Goal: Task Accomplishment & Management: Complete application form

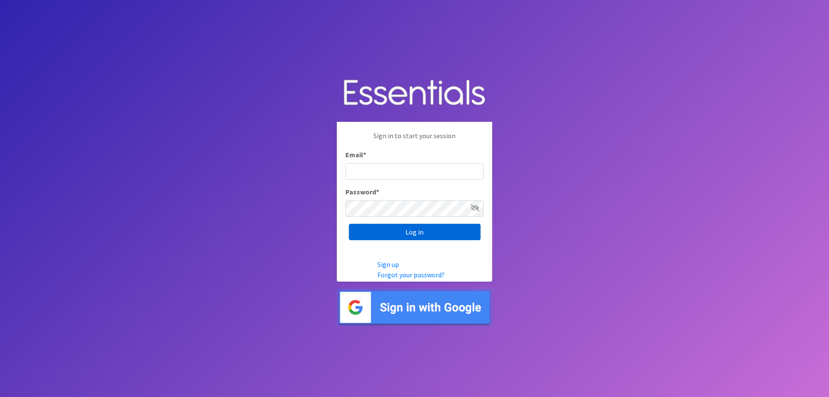
type input "[EMAIL_ADDRESS][DOMAIN_NAME]"
click at [418, 236] on input "Log in" at bounding box center [415, 232] width 132 height 16
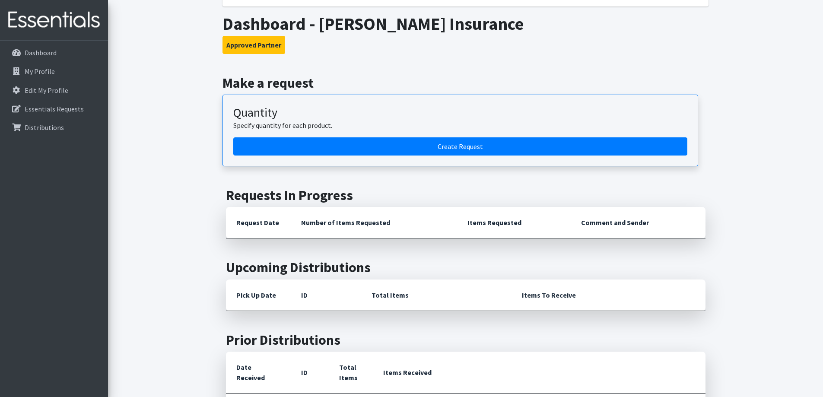
scroll to position [216, 0]
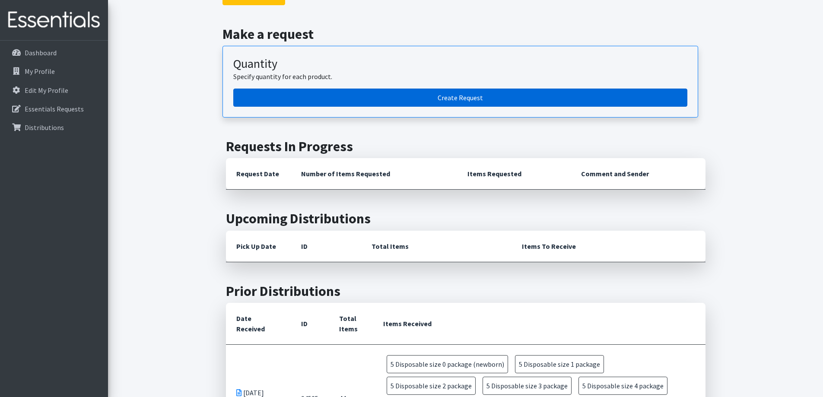
click at [439, 92] on link "Create Request" at bounding box center [460, 98] width 454 height 18
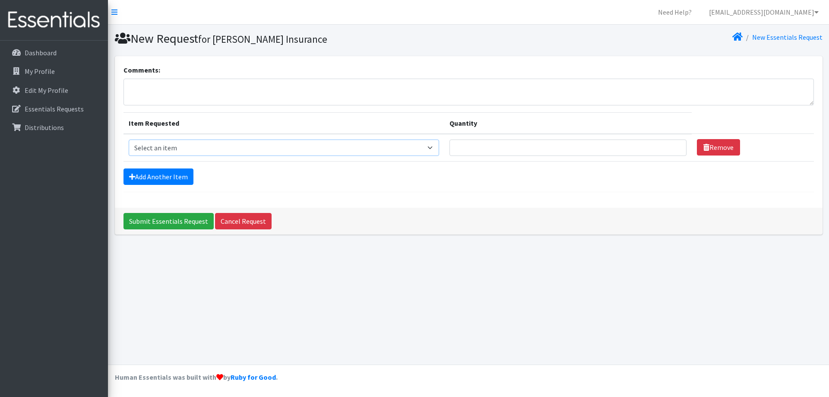
click at [194, 143] on select "Select an item 2/3 T pull-up package 3/4 T pull-up package 4/5 T pull-up packag…" at bounding box center [284, 148] width 311 height 16
select select "15532"
click at [129, 140] on select "Select an item 2/3 T pull-up package 3/4 T pull-up package 4/5 T pull-up packag…" at bounding box center [284, 148] width 311 height 16
click at [466, 153] on input "Quantity" at bounding box center [568, 148] width 237 height 16
type input "1"
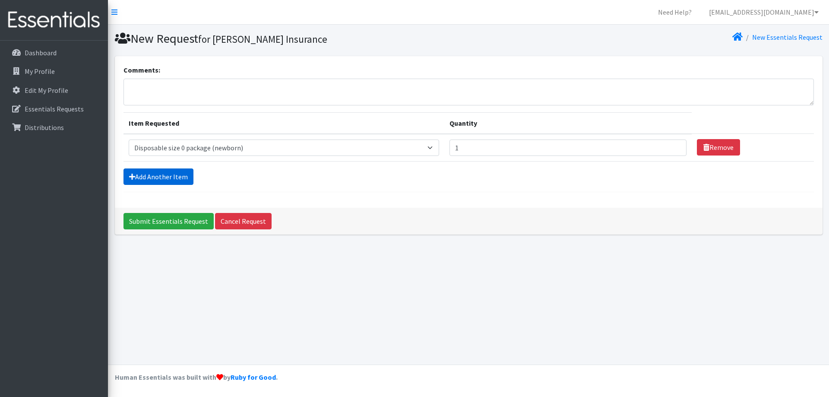
click at [146, 184] on link "Add Another Item" at bounding box center [159, 176] width 70 height 16
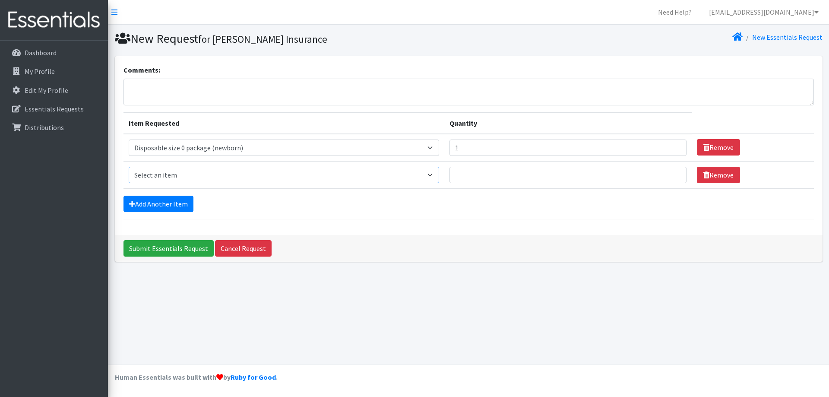
click at [178, 170] on select "Select an item 2/3 T pull-up package 3/4 T pull-up package 4/5 T pull-up packag…" at bounding box center [284, 175] width 311 height 16
select select "15169"
click at [129, 167] on select "Select an item 2/3 T pull-up package 3/4 T pull-up package 4/5 T pull-up packag…" at bounding box center [284, 175] width 311 height 16
click at [519, 175] on input "Quantity" at bounding box center [568, 175] width 237 height 16
type input "1"
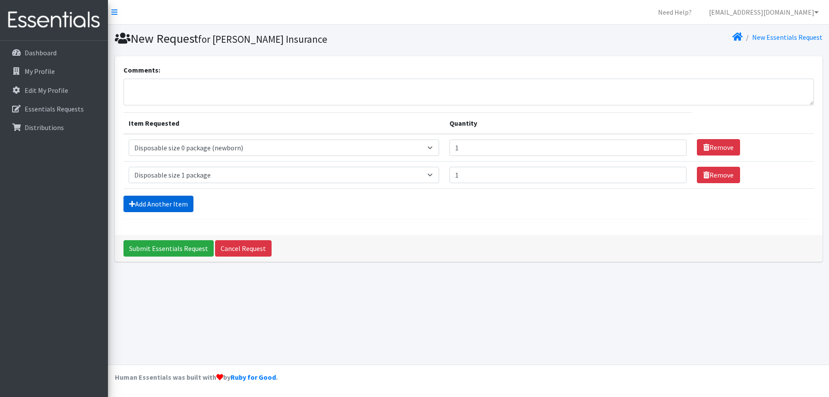
click at [159, 197] on link "Add Another Item" at bounding box center [159, 204] width 70 height 16
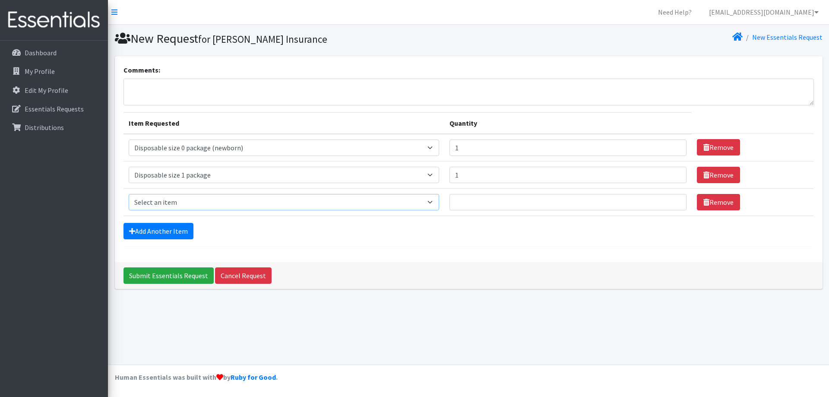
click at [165, 200] on select "Select an item 2/3 T pull-up package 3/4 T pull-up package 4/5 T pull-up packag…" at bounding box center [284, 202] width 311 height 16
select select "15139"
click at [129, 194] on select "Select an item 2/3 T pull-up package 3/4 T pull-up package 4/5 T pull-up packag…" at bounding box center [284, 202] width 311 height 16
click at [473, 208] on input "Quantity" at bounding box center [568, 202] width 237 height 16
type input "1"
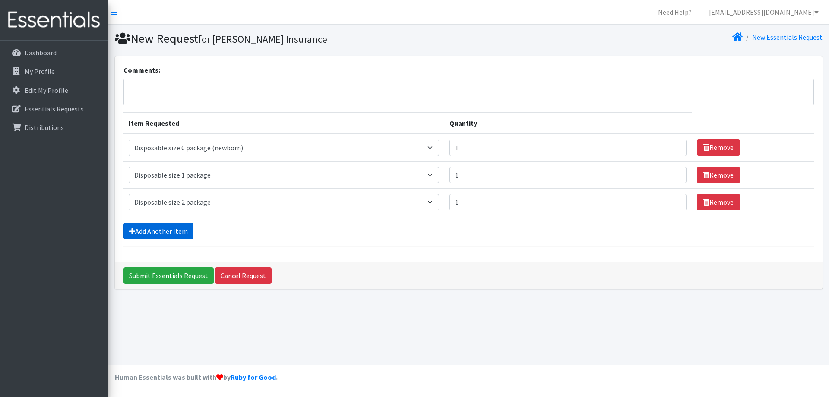
click at [156, 234] on link "Add Another Item" at bounding box center [159, 231] width 70 height 16
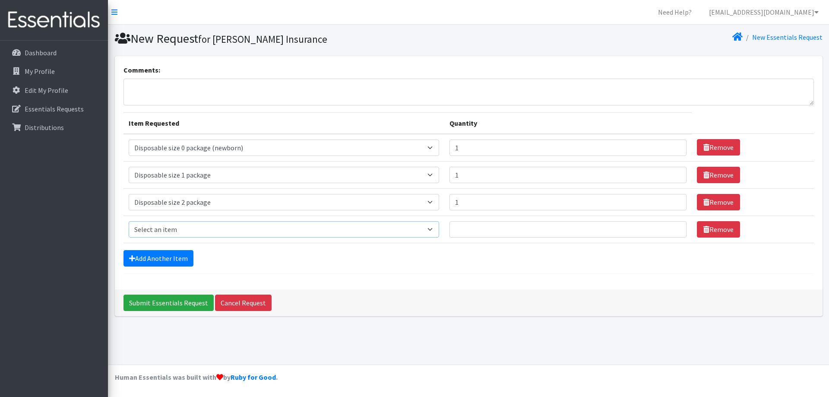
click at [179, 230] on select "Select an item 2/3 T pull-up package 3/4 T pull-up package 4/5 T pull-up packag…" at bounding box center [284, 229] width 311 height 16
select select "15149"
click at [129, 221] on select "Select an item 2/3 T pull-up package 3/4 T pull-up package 4/5 T pull-up packag…" at bounding box center [284, 229] width 311 height 16
click at [469, 229] on input "Quantity" at bounding box center [568, 229] width 237 height 16
type input "3"
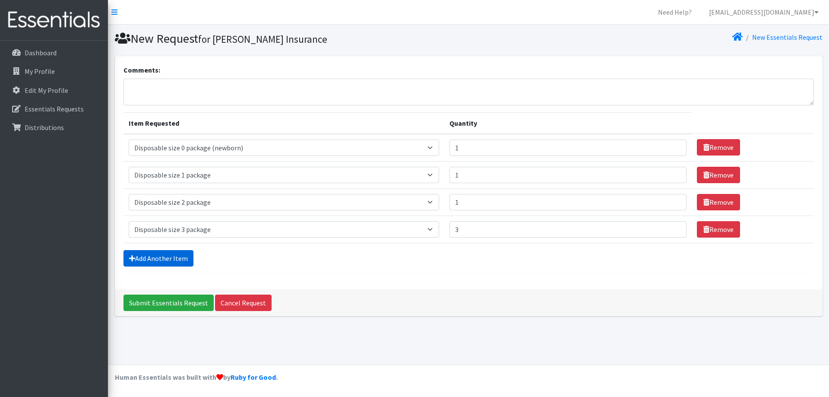
click at [169, 262] on link "Add Another Item" at bounding box center [159, 258] width 70 height 16
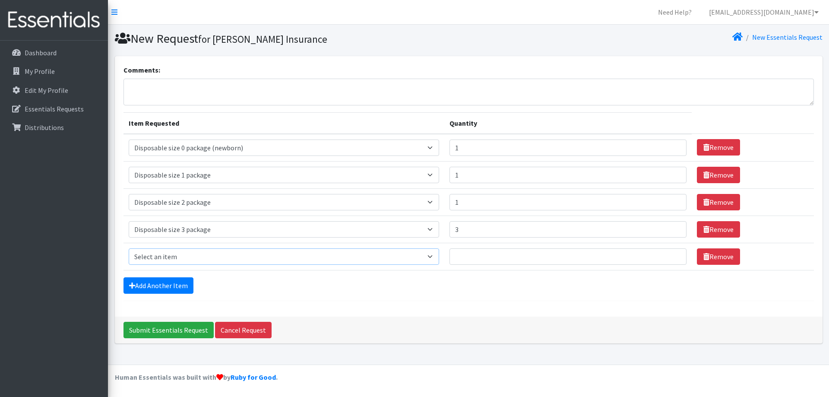
click at [169, 259] on select "Select an item 2/3 T pull-up package 3/4 T pull-up package 4/5 T pull-up packag…" at bounding box center [284, 256] width 311 height 16
select select "15147"
click at [129, 248] on select "Select an item 2/3 T pull-up package 3/4 T pull-up package 4/5 T pull-up packag…" at bounding box center [284, 256] width 311 height 16
click at [480, 256] on input "Quantity" at bounding box center [568, 256] width 237 height 16
type input "4"
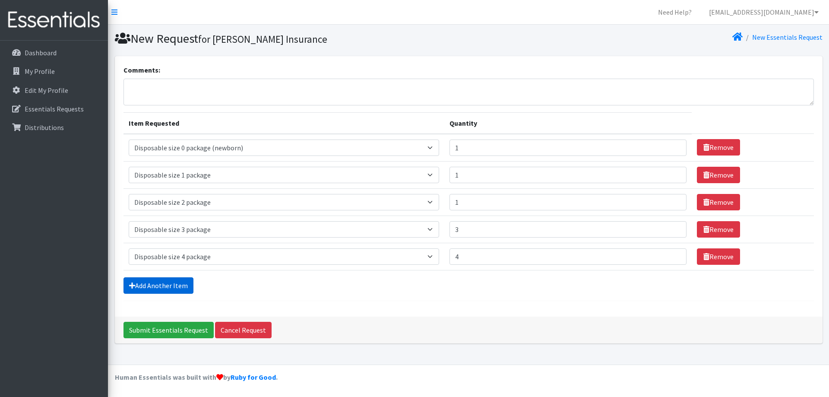
click at [163, 286] on link "Add Another Item" at bounding box center [159, 285] width 70 height 16
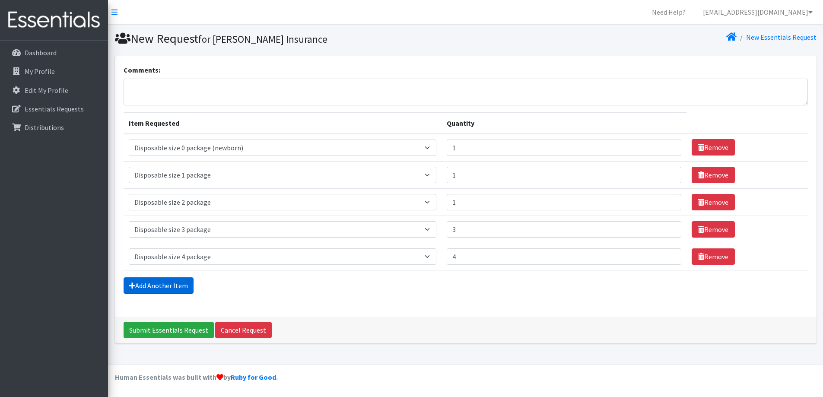
scroll to position [13, 0]
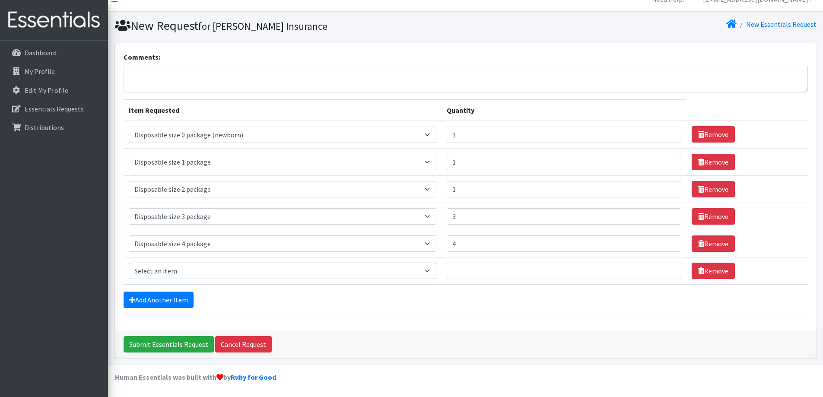
click at [173, 275] on select "Select an item 2/3 T pull-up package 3/4 T pull-up package 4/5 T pull-up packag…" at bounding box center [283, 271] width 308 height 16
select select "15148"
click at [129, 263] on select "Select an item 2/3 T pull-up package 3/4 T pull-up package 4/5 T pull-up packag…" at bounding box center [283, 271] width 308 height 16
click at [491, 267] on input "Quantity" at bounding box center [564, 271] width 235 height 16
type input "2"
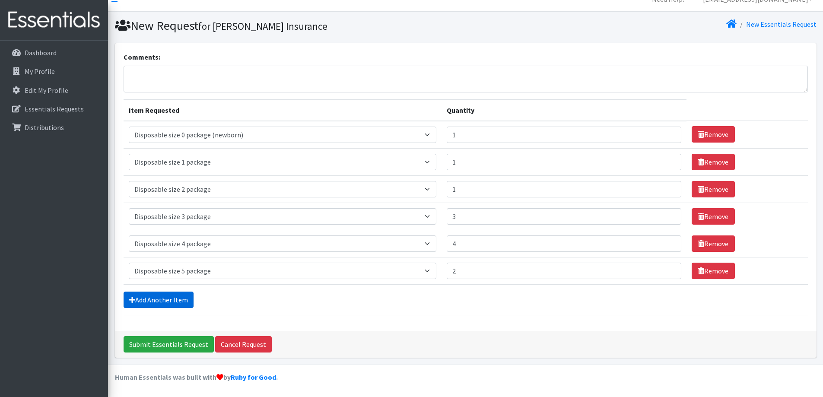
click at [149, 302] on link "Add Another Item" at bounding box center [159, 300] width 70 height 16
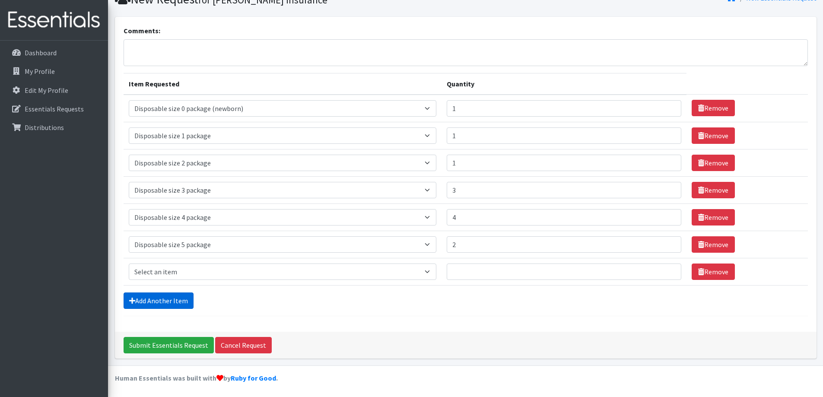
scroll to position [40, 0]
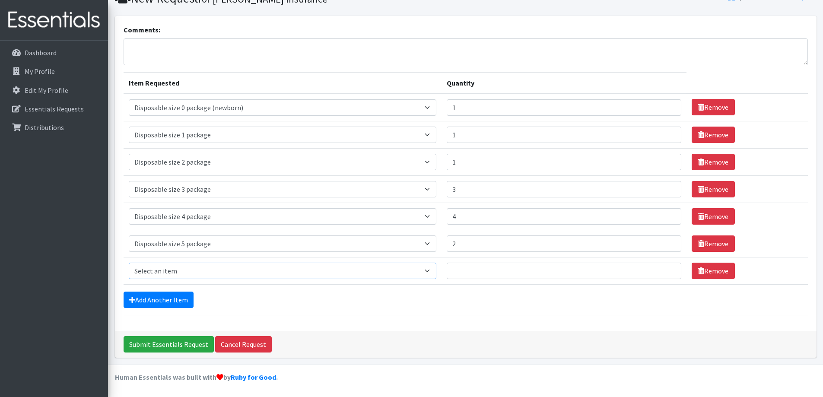
click at [168, 277] on select "Select an item 2/3 T pull-up package 3/4 T pull-up package 4/5 T pull-up packag…" at bounding box center [283, 271] width 308 height 16
select select "15150"
click at [129, 263] on select "Select an item 2/3 T pull-up package 3/4 T pull-up package 4/5 T pull-up packag…" at bounding box center [283, 271] width 308 height 16
click at [472, 265] on input "Quantity" at bounding box center [564, 271] width 235 height 16
type input "4"
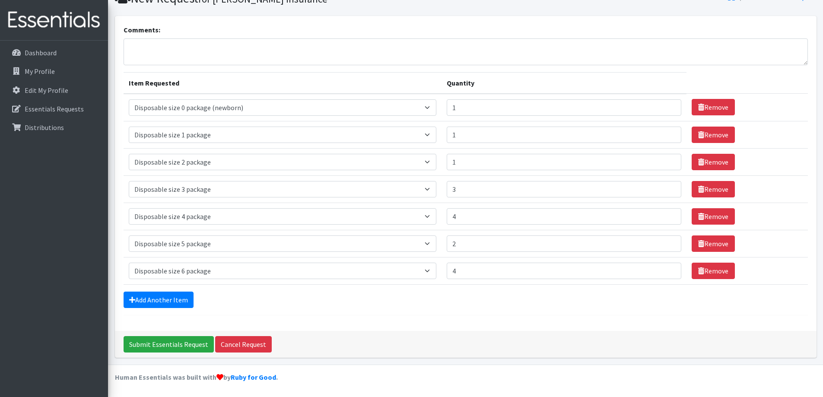
click at [166, 309] on form "Comments: Item Requested Quantity Item Requested Select an item 2/3 T pull-up p…" at bounding box center [466, 170] width 684 height 291
click at [166, 305] on link "Add Another Item" at bounding box center [159, 300] width 70 height 16
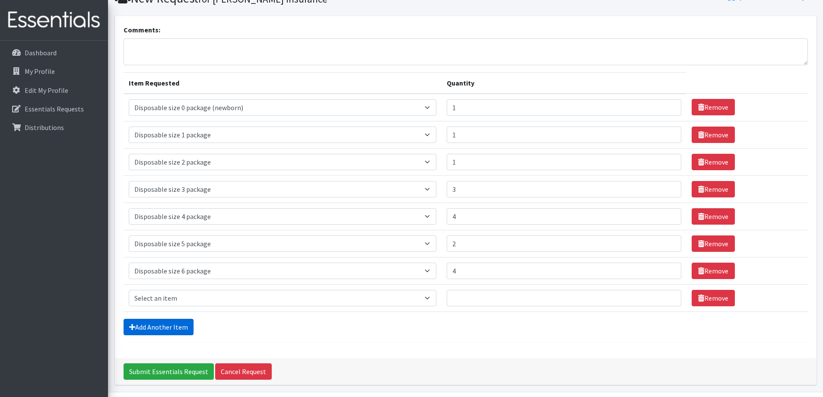
scroll to position [67, 0]
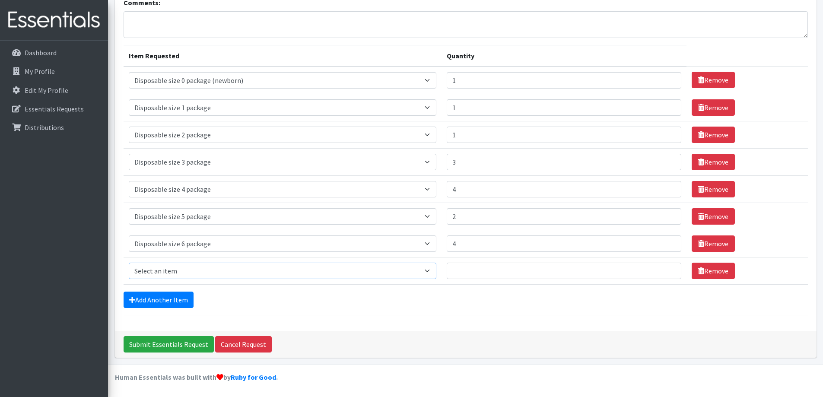
click at [178, 273] on select "Select an item 2/3 T pull-up package 3/4 T pull-up package 4/5 T pull-up packag…" at bounding box center [283, 271] width 308 height 16
select select "15154"
click at [129, 263] on select "Select an item 2/3 T pull-up package 3/4 T pull-up package 4/5 T pull-up packag…" at bounding box center [283, 271] width 308 height 16
click at [474, 267] on input "Quantity" at bounding box center [564, 271] width 235 height 16
type input "2"
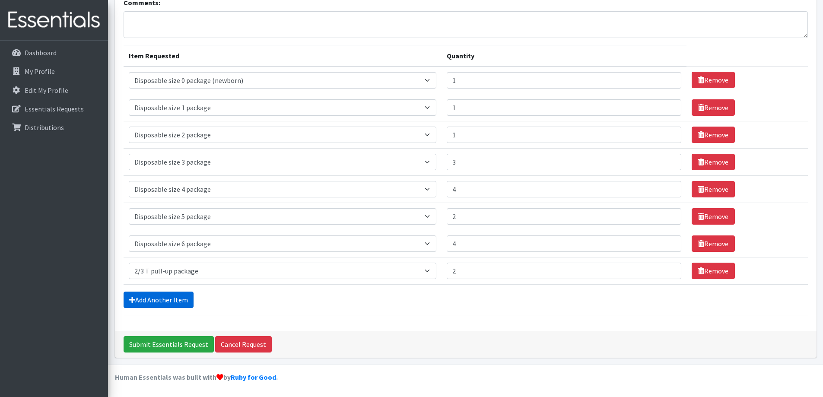
click at [166, 299] on link "Add Another Item" at bounding box center [159, 300] width 70 height 16
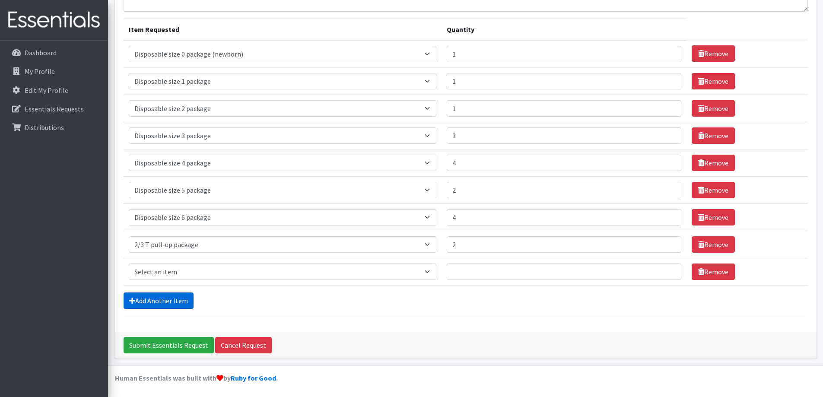
scroll to position [95, 0]
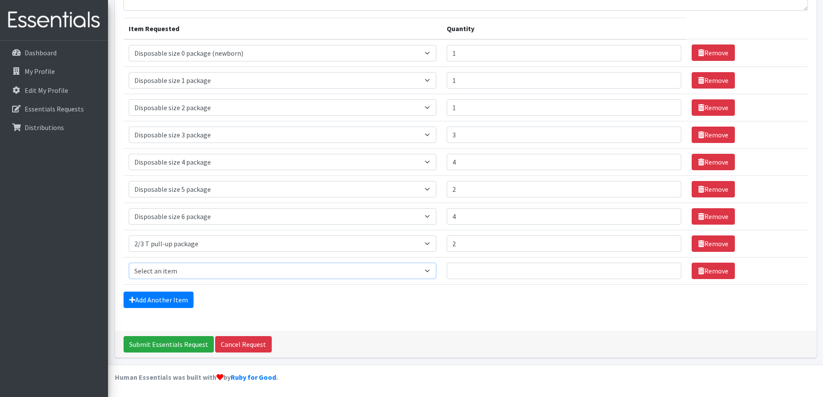
click at [176, 272] on select "Select an item 2/3 T pull-up package 3/4 T pull-up package 4/5 T pull-up packag…" at bounding box center [283, 271] width 308 height 16
select select "15155"
click at [129, 263] on select "Select an item 2/3 T pull-up package 3/4 T pull-up package 4/5 T pull-up packag…" at bounding box center [283, 271] width 308 height 16
click at [492, 268] on input "Quantity" at bounding box center [564, 271] width 235 height 16
type input "2"
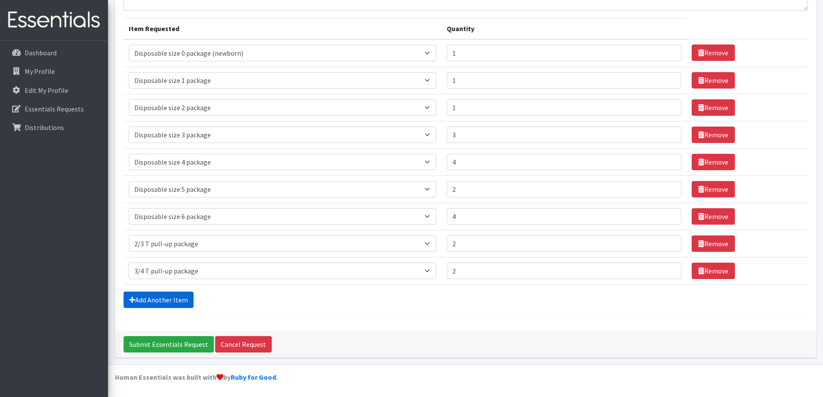
click at [155, 298] on link "Add Another Item" at bounding box center [159, 300] width 70 height 16
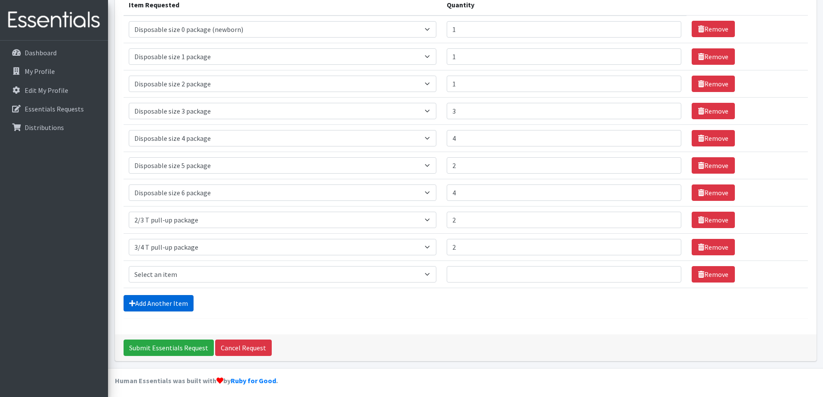
scroll to position [122, 0]
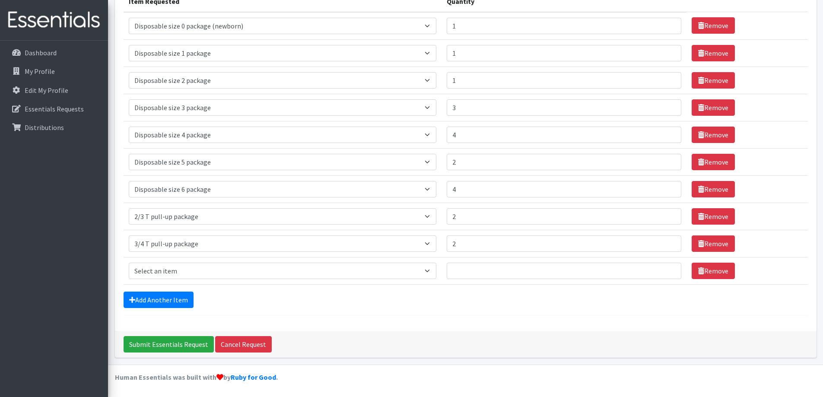
click at [162, 279] on td "Item Requested Select an item 2/3 T pull-up package 3/4 T pull-up package 4/5 T…" at bounding box center [283, 270] width 318 height 27
click at [163, 272] on select "Select an item 2/3 T pull-up package 3/4 T pull-up package 4/5 T pull-up packag…" at bounding box center [283, 271] width 308 height 16
select select "15156"
click at [129, 263] on select "Select an item 2/3 T pull-up package 3/4 T pull-up package 4/5 T pull-up packag…" at bounding box center [283, 271] width 308 height 16
click at [491, 275] on input "Quantity" at bounding box center [564, 271] width 235 height 16
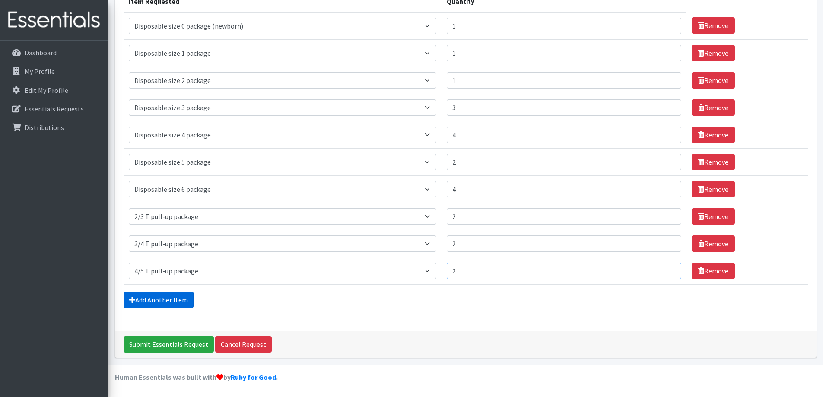
type input "2"
click at [132, 297] on icon at bounding box center [132, 299] width 6 height 7
click at [157, 300] on link "Add Another Item" at bounding box center [159, 300] width 70 height 16
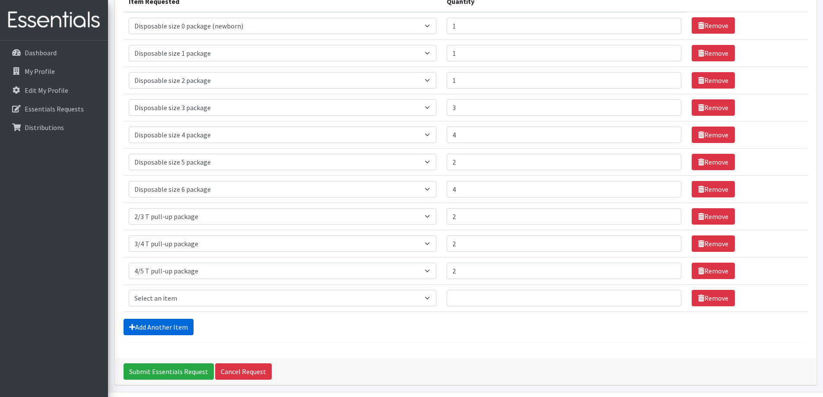
scroll to position [149, 0]
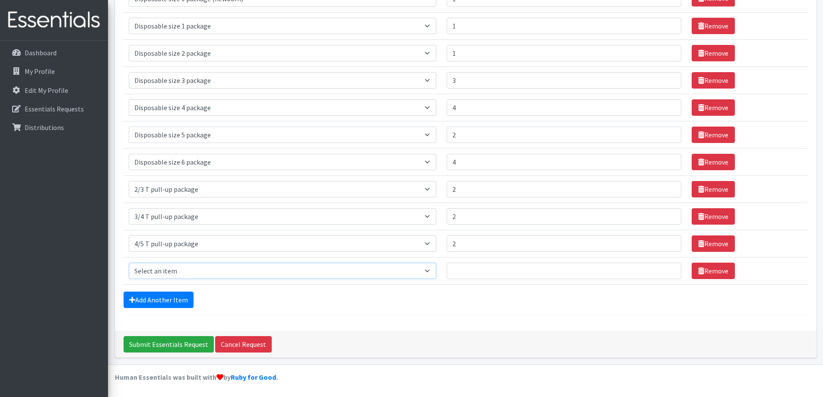
click at [173, 276] on select "Select an item 2/3 T pull-up package 3/4 T pull-up package 4/5 T pull-up packag…" at bounding box center [283, 271] width 308 height 16
select select "15160"
click at [129, 263] on select "Select an item 2/3 T pull-up package 3/4 T pull-up package 4/5 T pull-up packag…" at bounding box center [283, 271] width 308 height 16
click at [459, 267] on input "Quantity" at bounding box center [564, 271] width 235 height 16
type input "2"
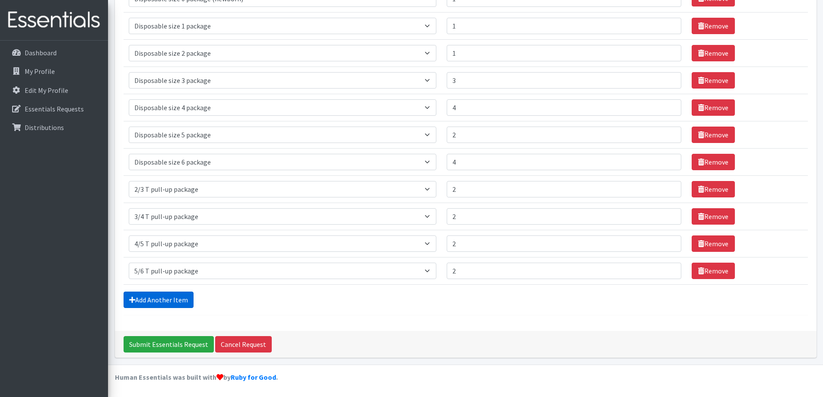
click at [143, 301] on link "Add Another Item" at bounding box center [159, 300] width 70 height 16
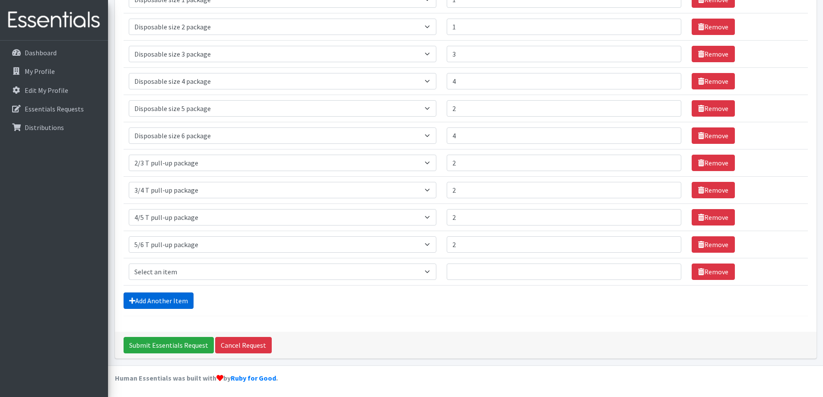
scroll to position [176, 0]
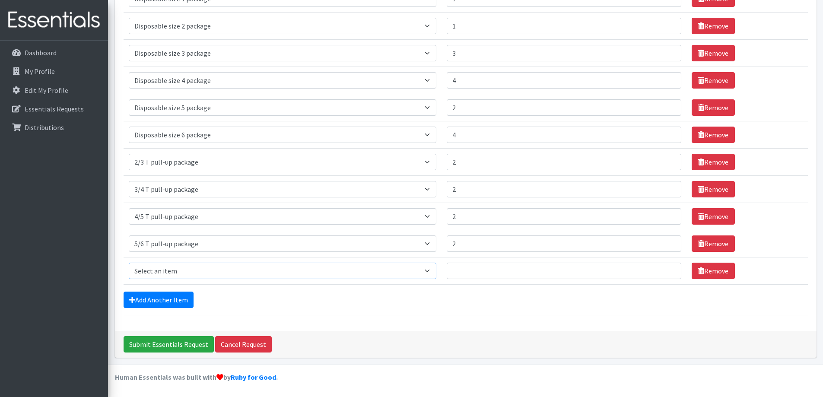
click at [186, 276] on select "Select an item 2/3 T pull-up package 3/4 T pull-up package 4/5 T pull-up packag…" at bounding box center [283, 271] width 308 height 16
click at [232, 306] on div "Add Another Item" at bounding box center [466, 300] width 684 height 16
click at [706, 271] on link "Remove" at bounding box center [713, 271] width 43 height 16
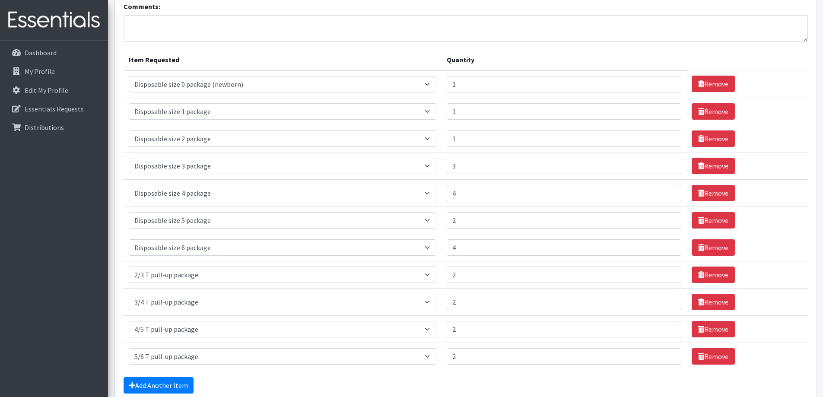
scroll to position [149, 0]
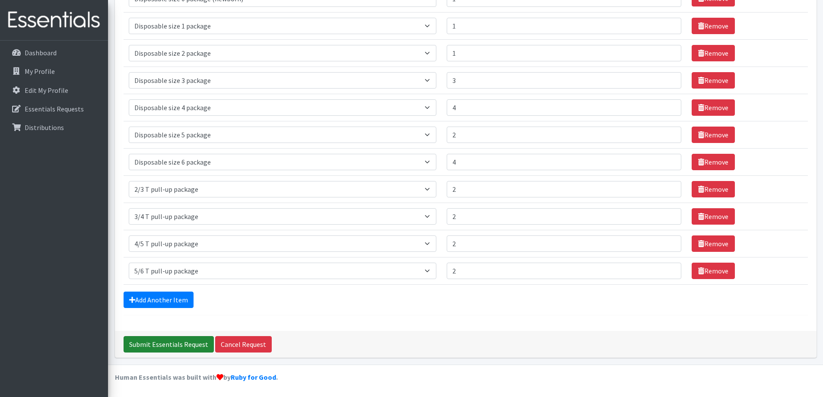
click at [149, 340] on input "Submit Essentials Request" at bounding box center [169, 344] width 90 height 16
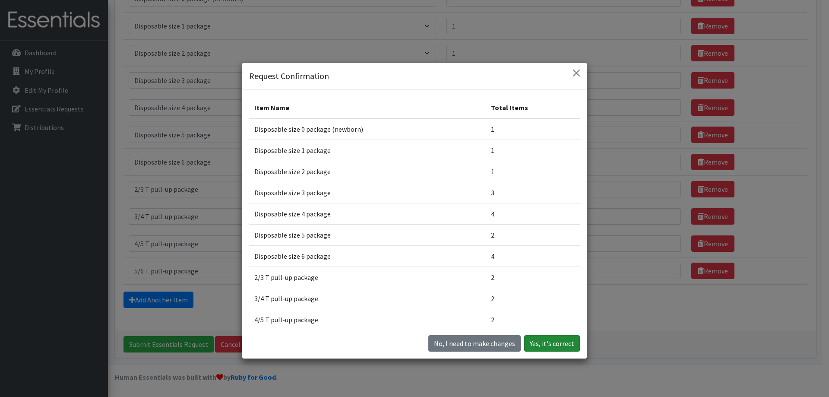
click at [550, 341] on button "Yes, it's correct" at bounding box center [552, 343] width 56 height 16
